Goal: Task Accomplishment & Management: Manage account settings

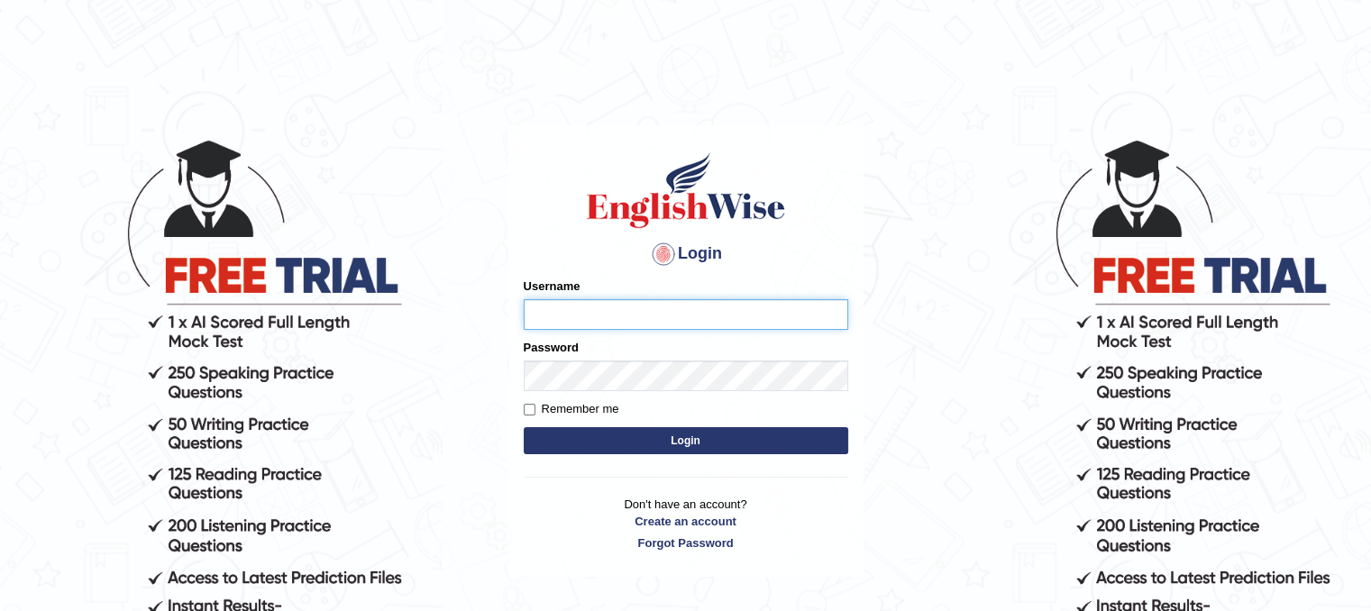
type input "dasunsenevirathna"
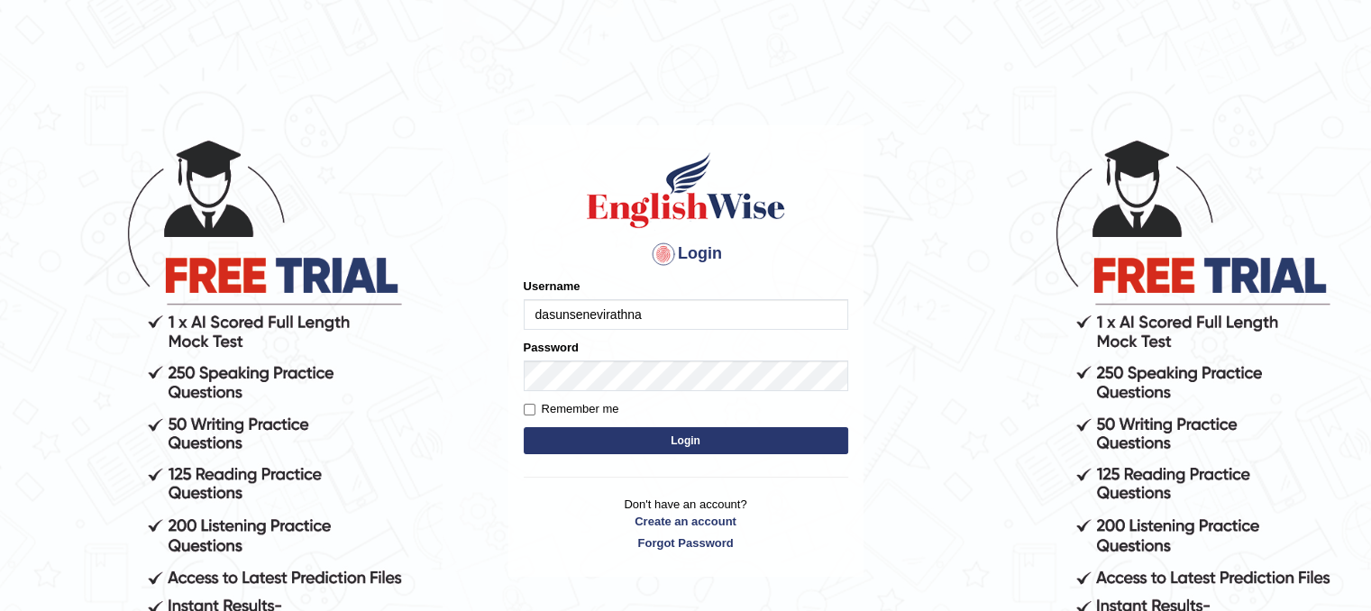
click at [734, 433] on button "Login" at bounding box center [686, 440] width 324 height 27
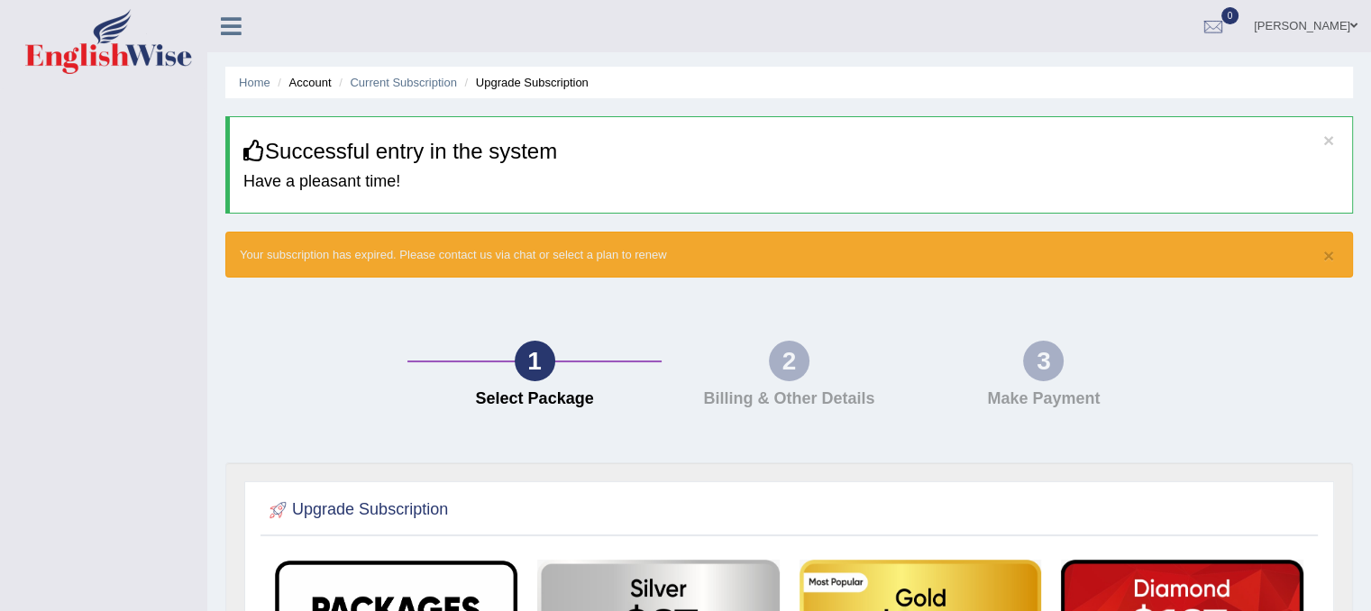
click at [214, 17] on link at bounding box center [231, 24] width 48 height 27
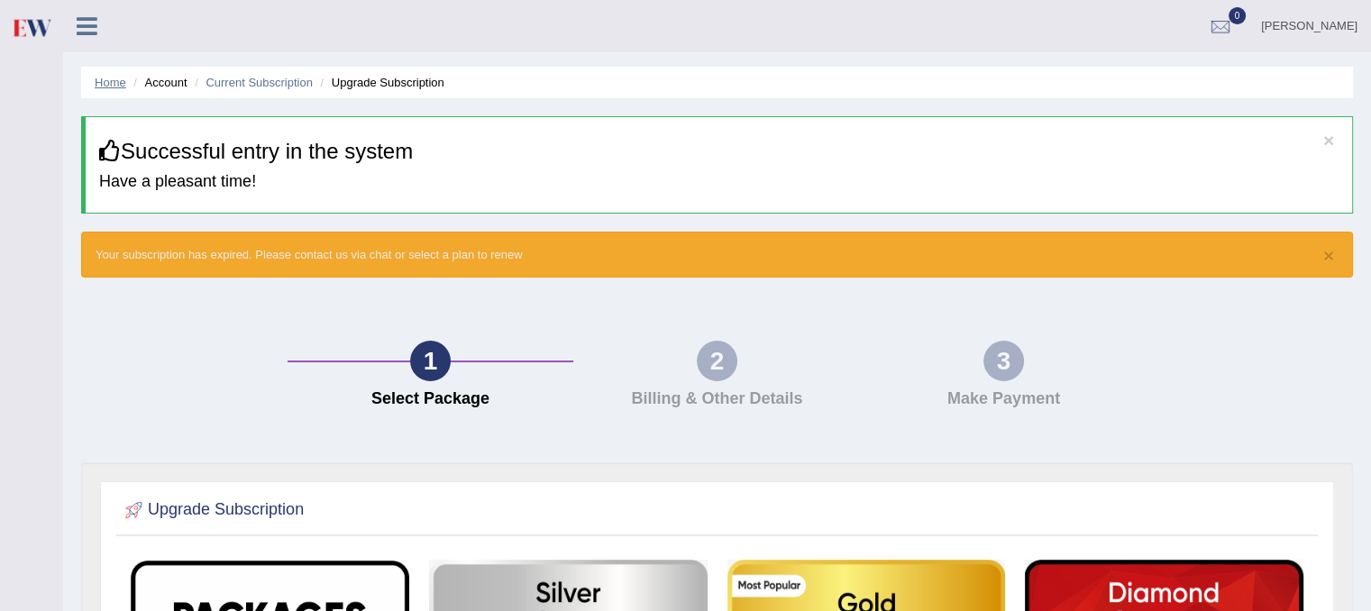
click at [96, 84] on link "Home" at bounding box center [111, 83] width 32 height 14
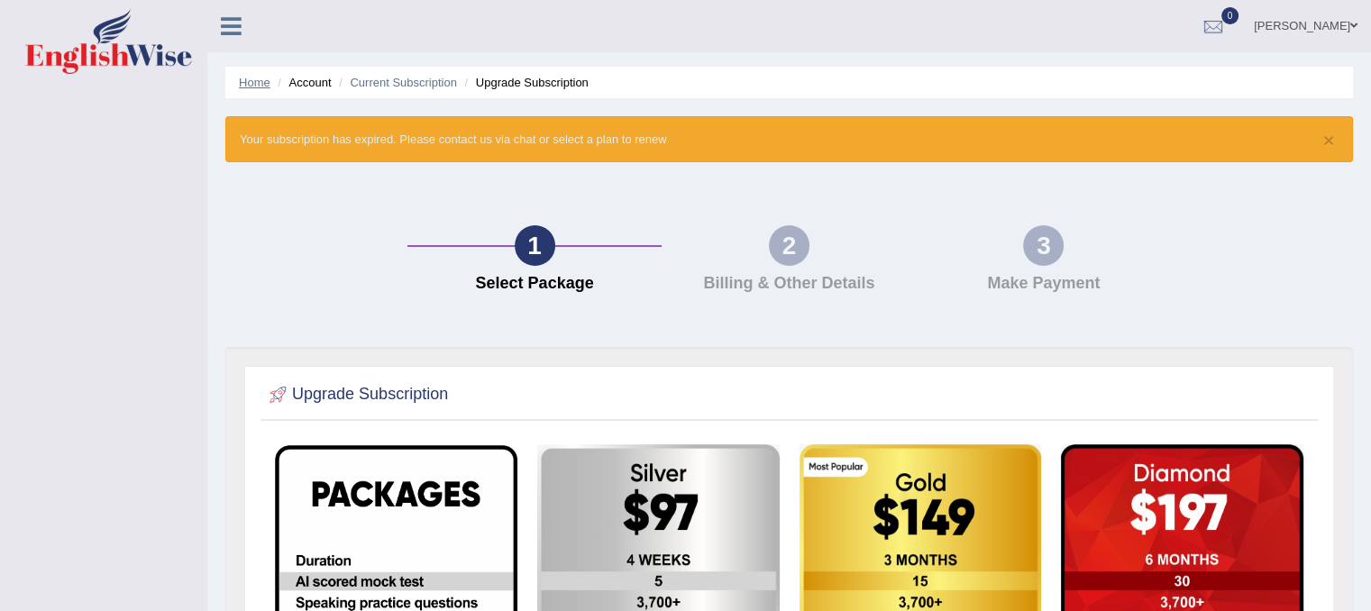
click at [239, 80] on link "Home" at bounding box center [255, 83] width 32 height 14
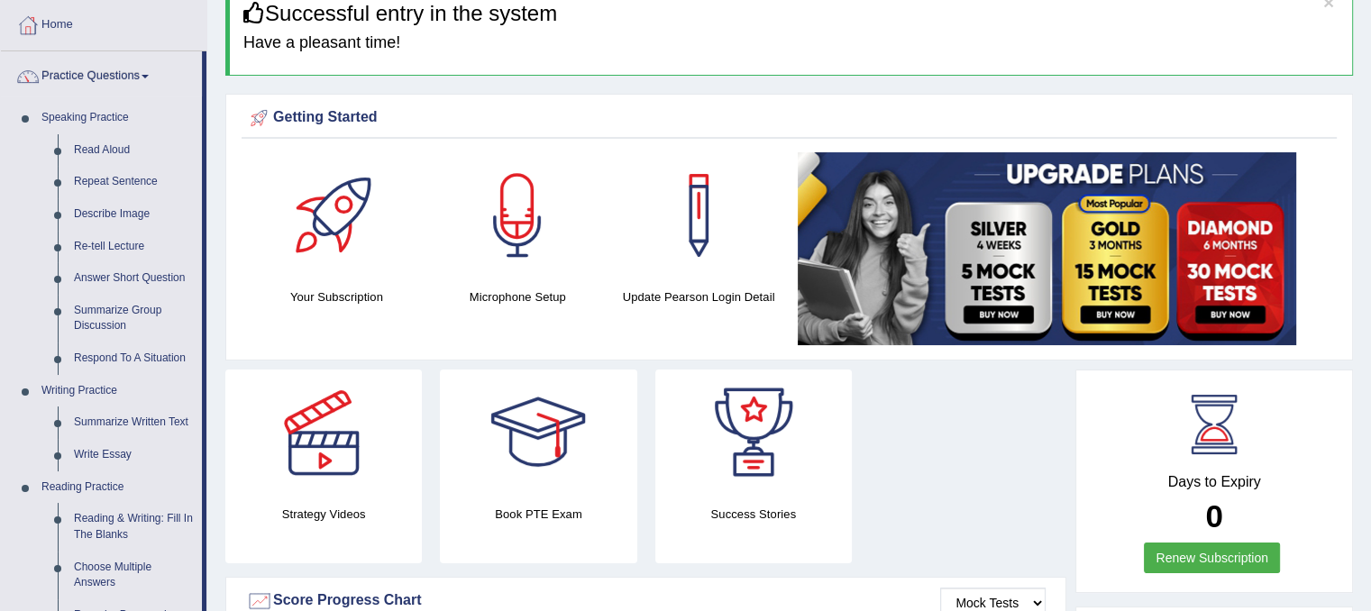
scroll to position [90, 0]
click at [95, 148] on link "Read Aloud" at bounding box center [134, 149] width 136 height 32
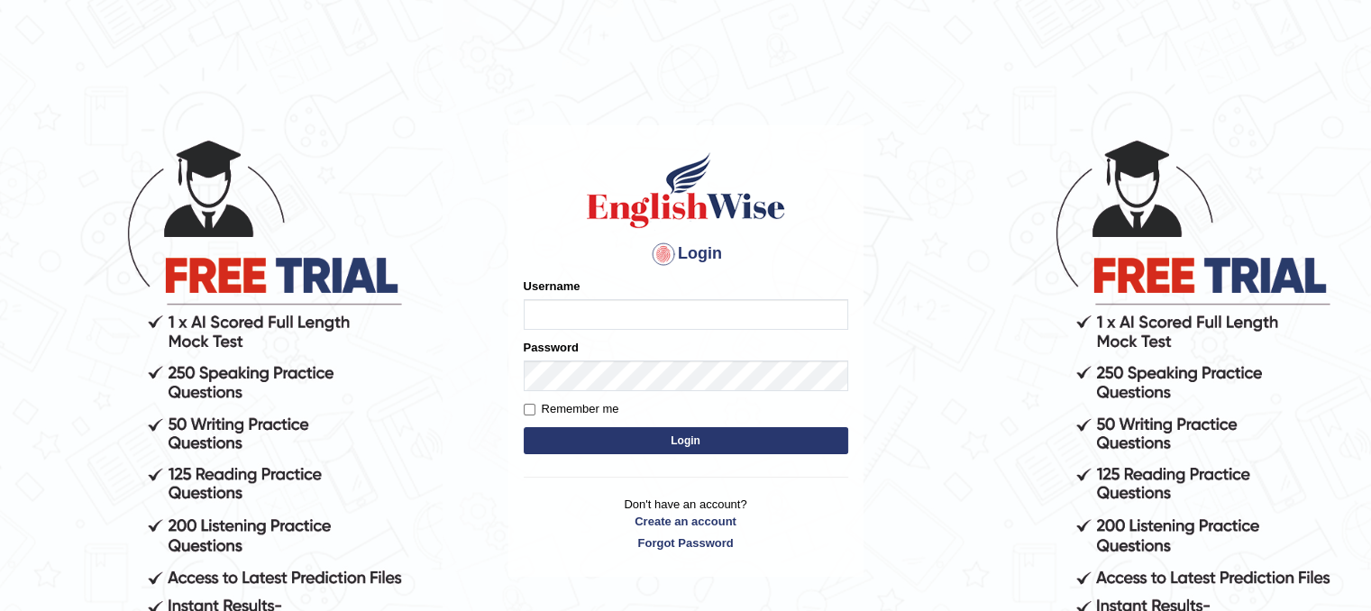
type input "dasunsenevirathna"
click at [595, 442] on button "Login" at bounding box center [686, 440] width 324 height 27
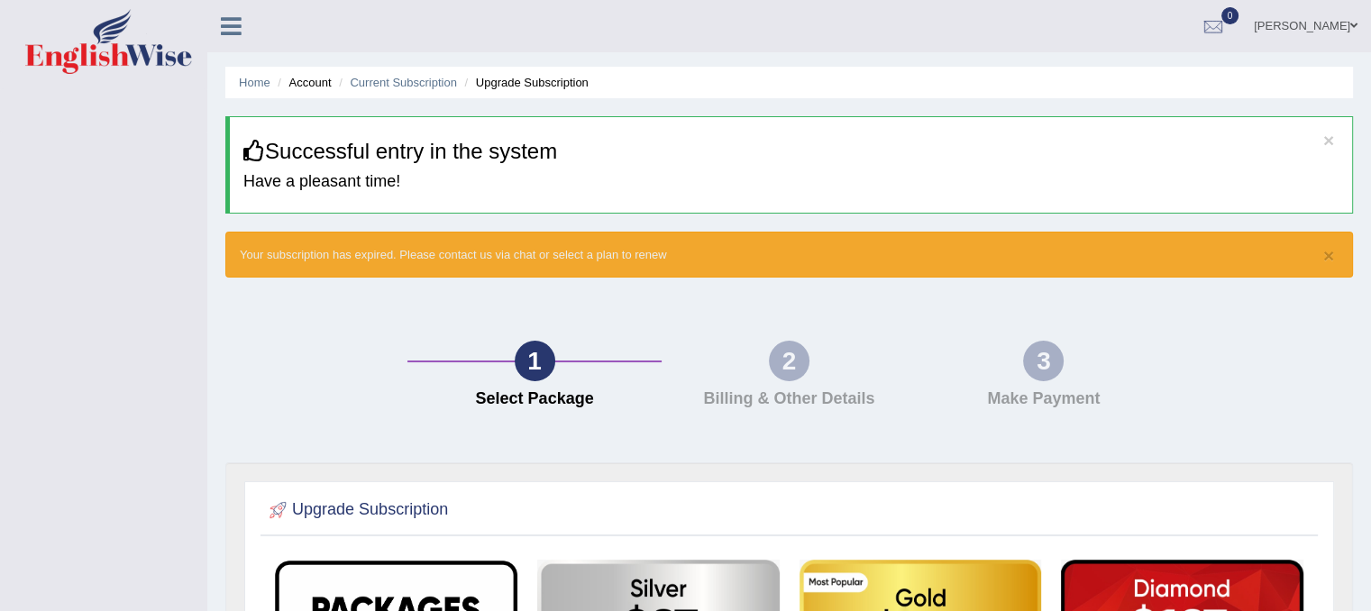
click at [263, 91] on li "Home" at bounding box center [255, 82] width 32 height 17
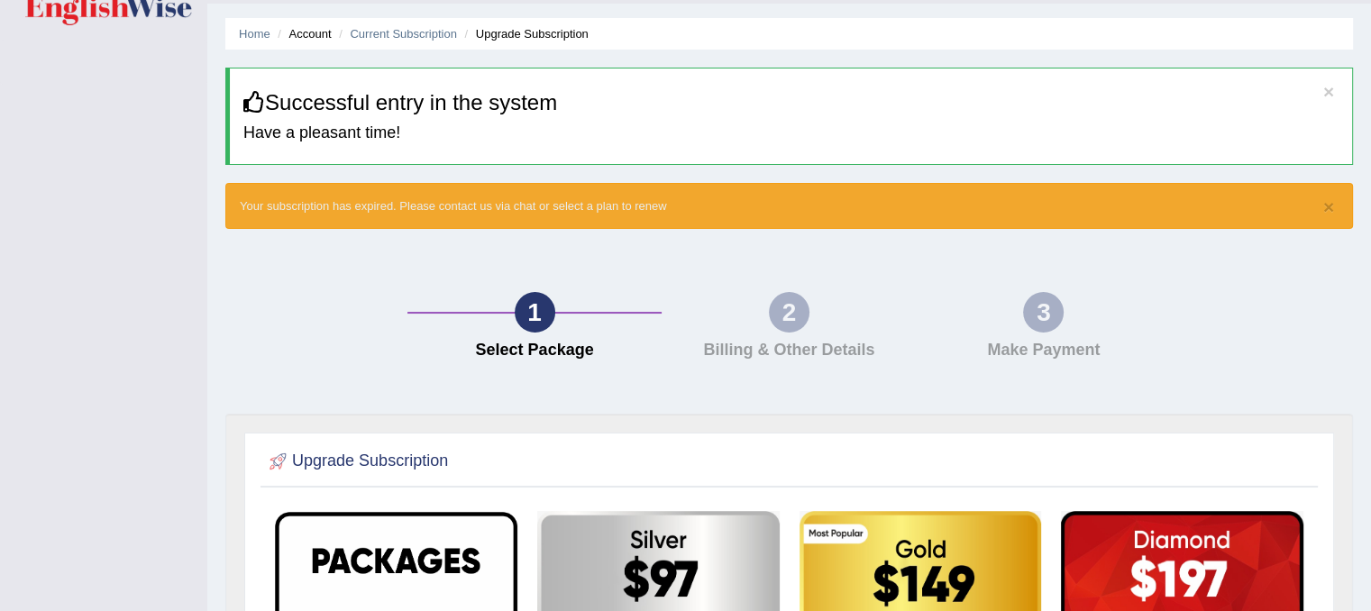
scroll to position [90, 0]
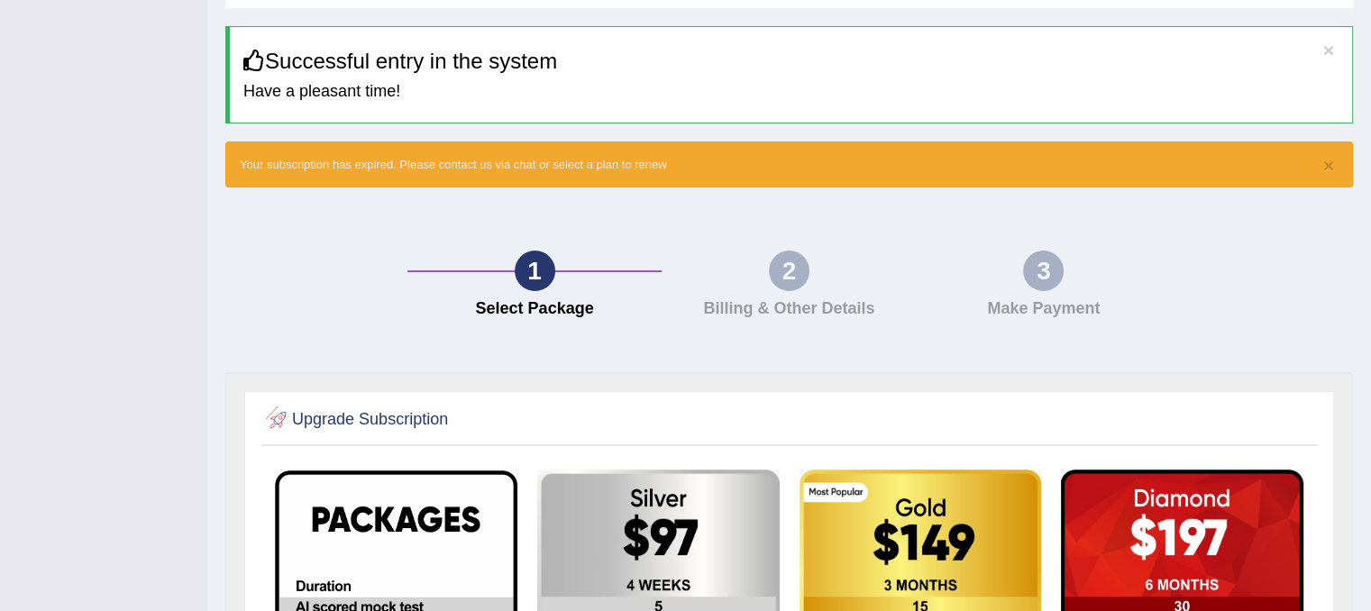
click at [301, 417] on h2 "Upgrade Subscription" at bounding box center [356, 419] width 183 height 27
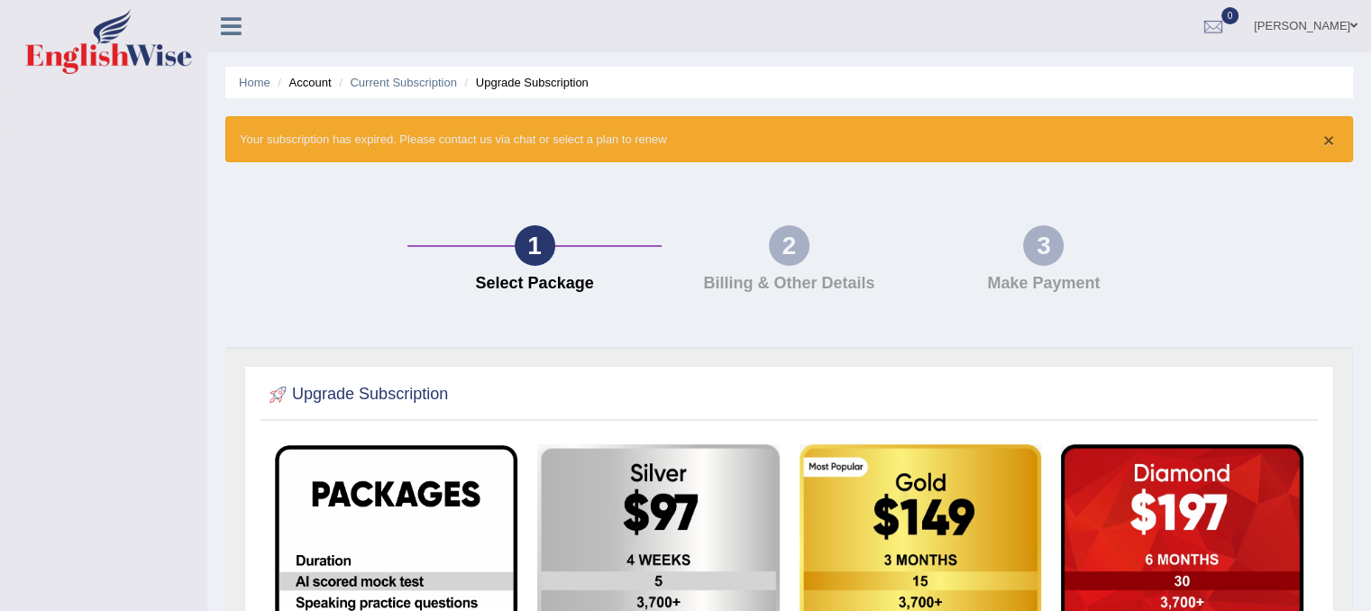
click at [1326, 141] on button "×" at bounding box center [1328, 140] width 11 height 19
